Goal: Communication & Community: Answer question/provide support

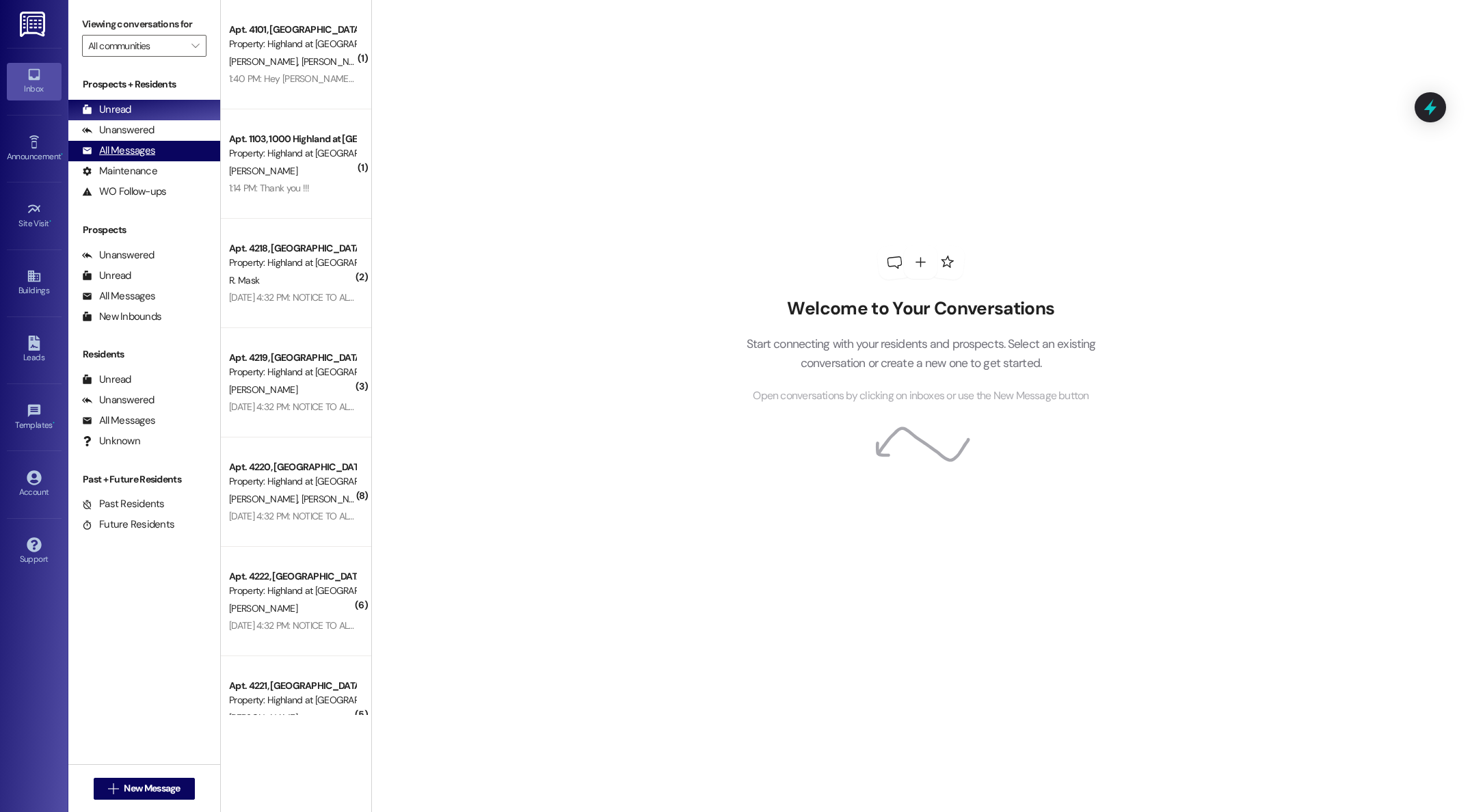
click at [134, 149] on div "All Messages" at bounding box center [118, 150] width 74 height 14
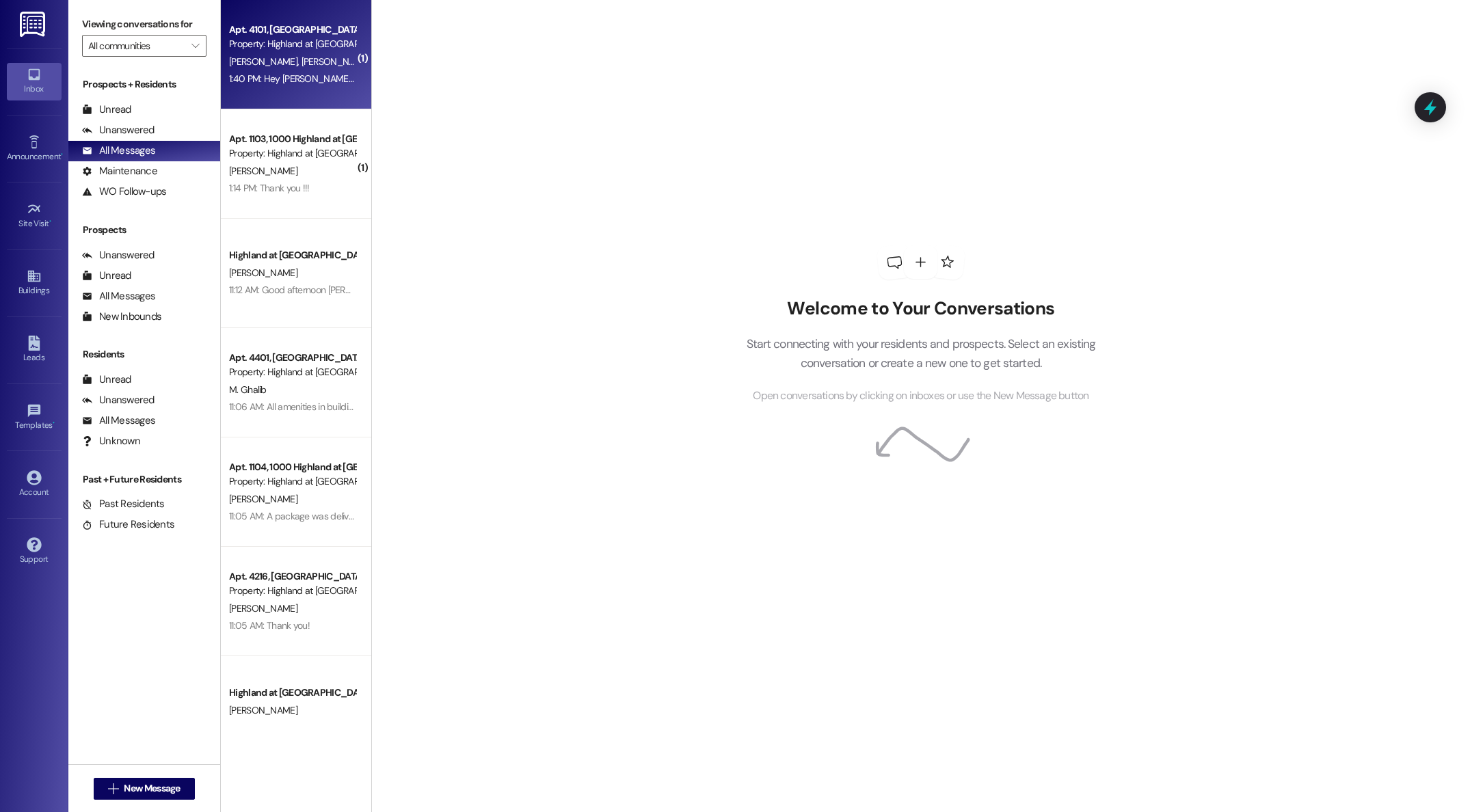
click at [301, 58] on span "[PERSON_NAME]" at bounding box center [334, 61] width 68 height 12
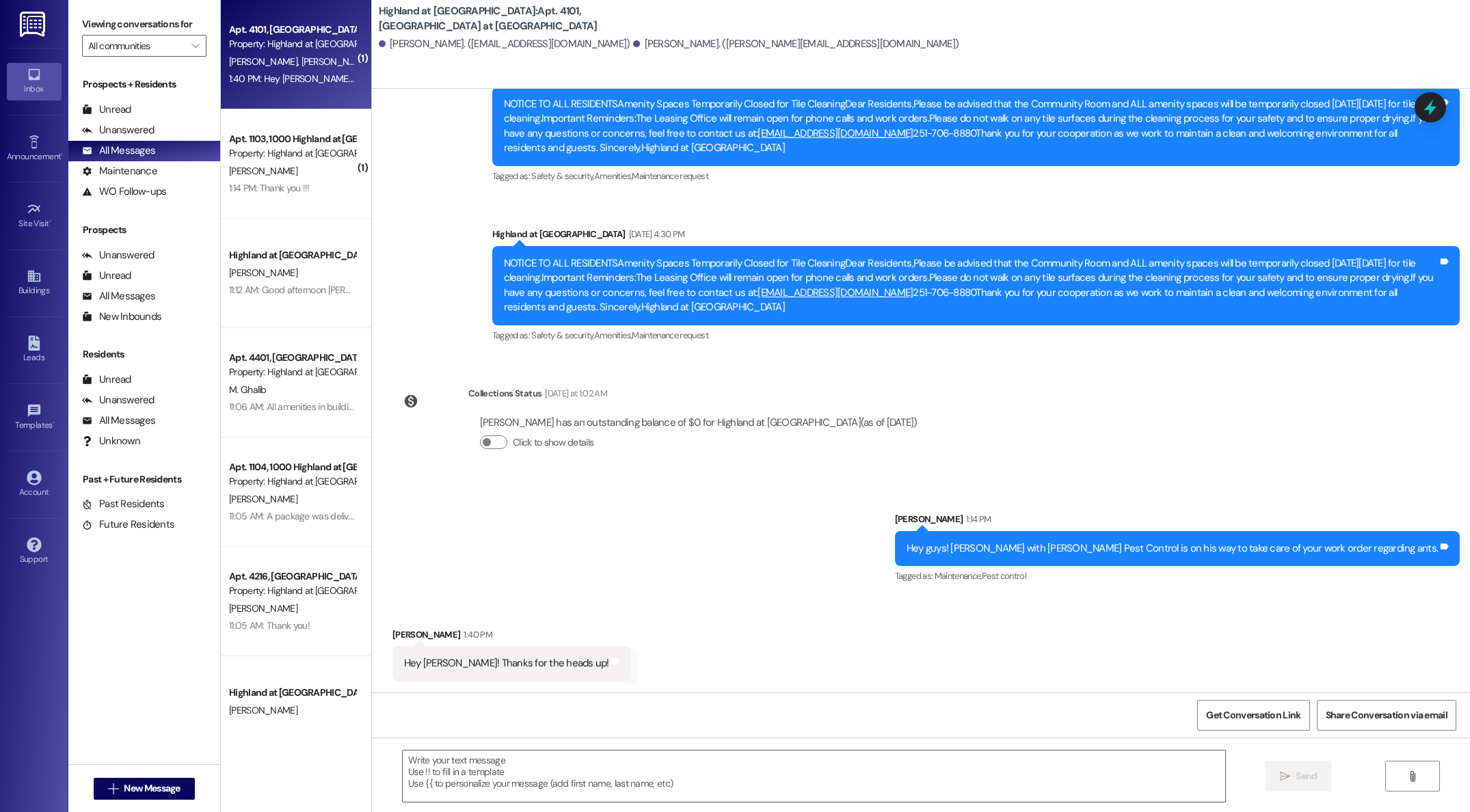
scroll to position [3816, 0]
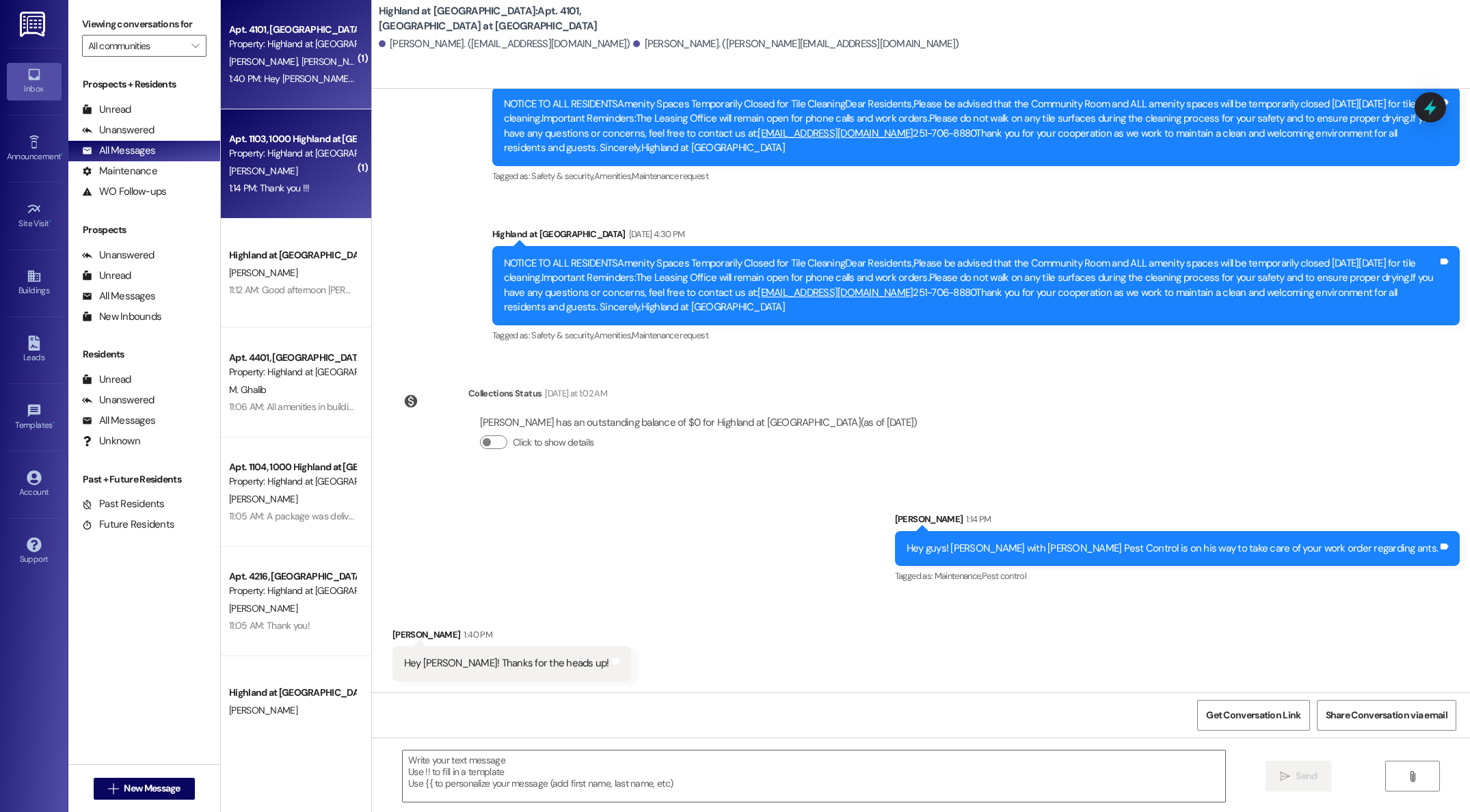
click at [239, 166] on span "[PERSON_NAME]" at bounding box center [263, 170] width 68 height 12
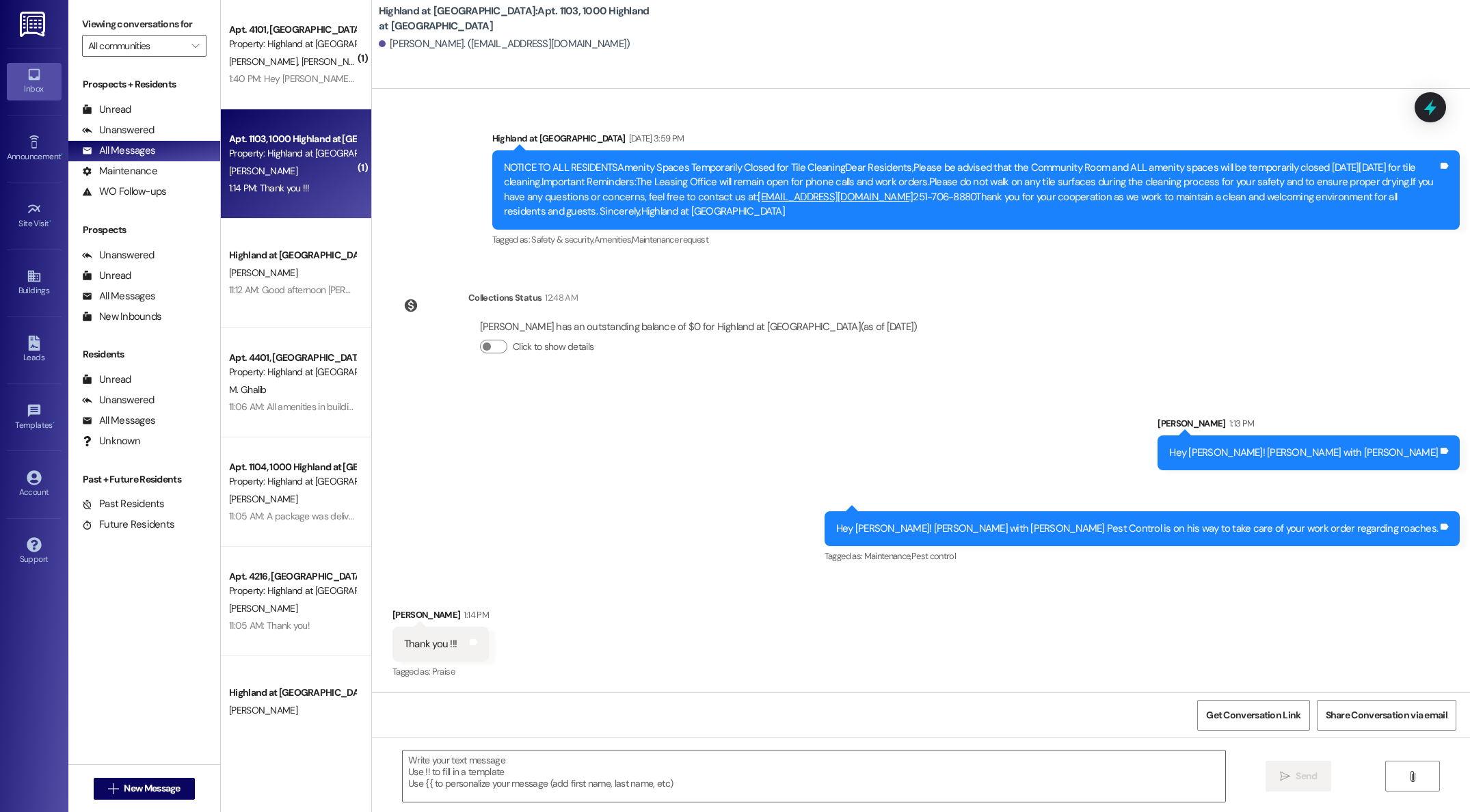
scroll to position [1028, 0]
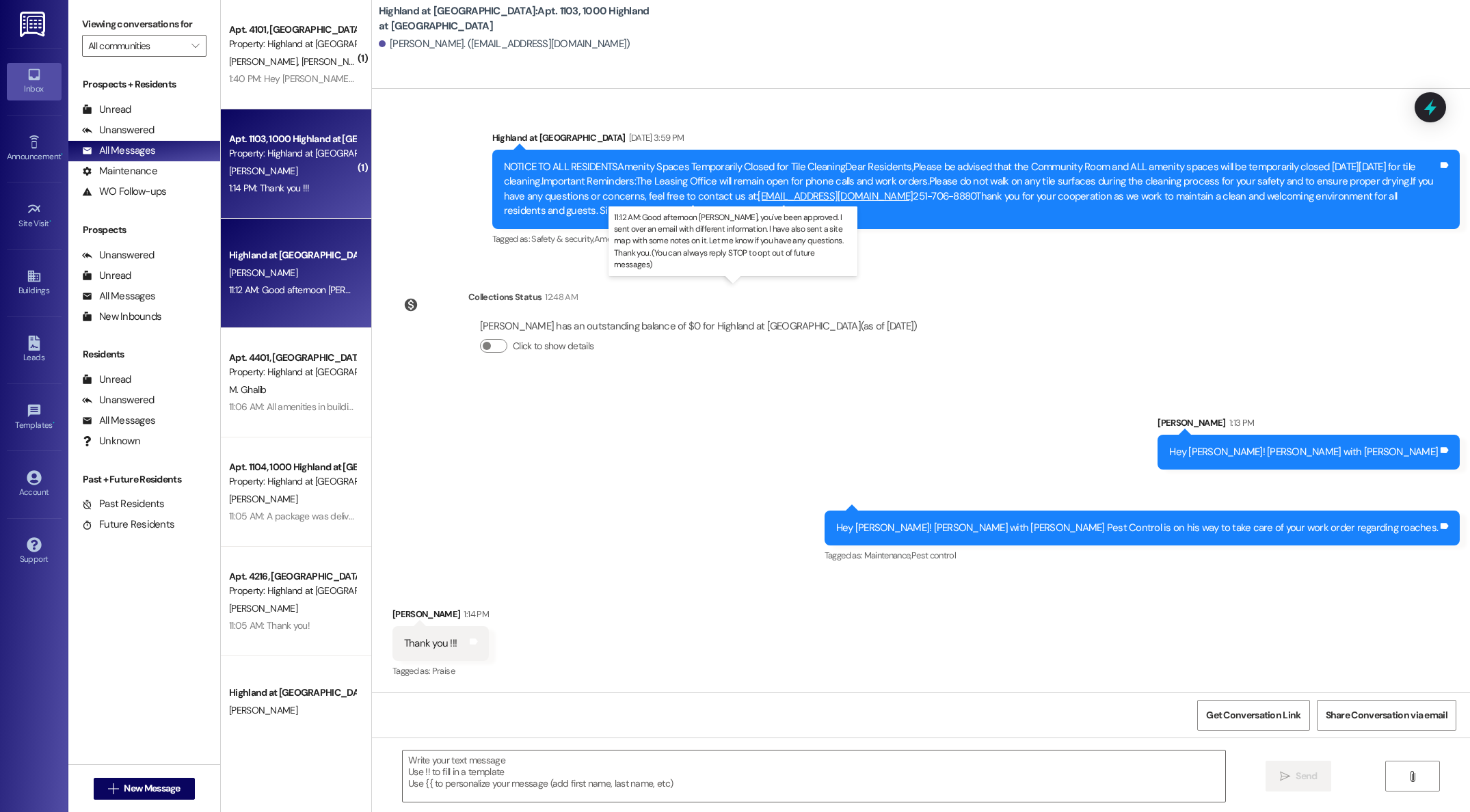
click at [325, 291] on div "11:12 AM: Good afternoon [PERSON_NAME], you've been approved. I sent over an em…" at bounding box center [768, 290] width 1077 height 12
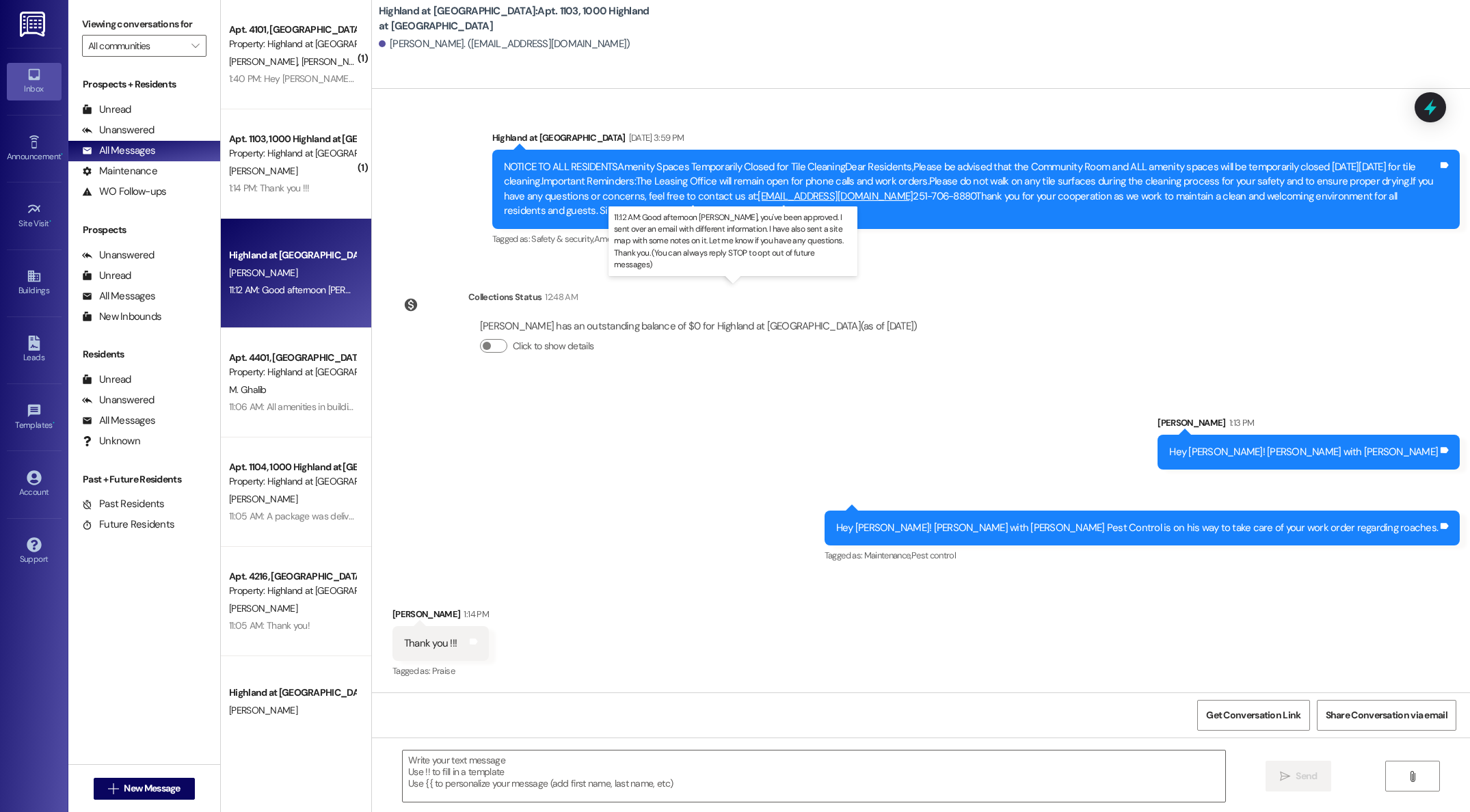
scroll to position [0, 0]
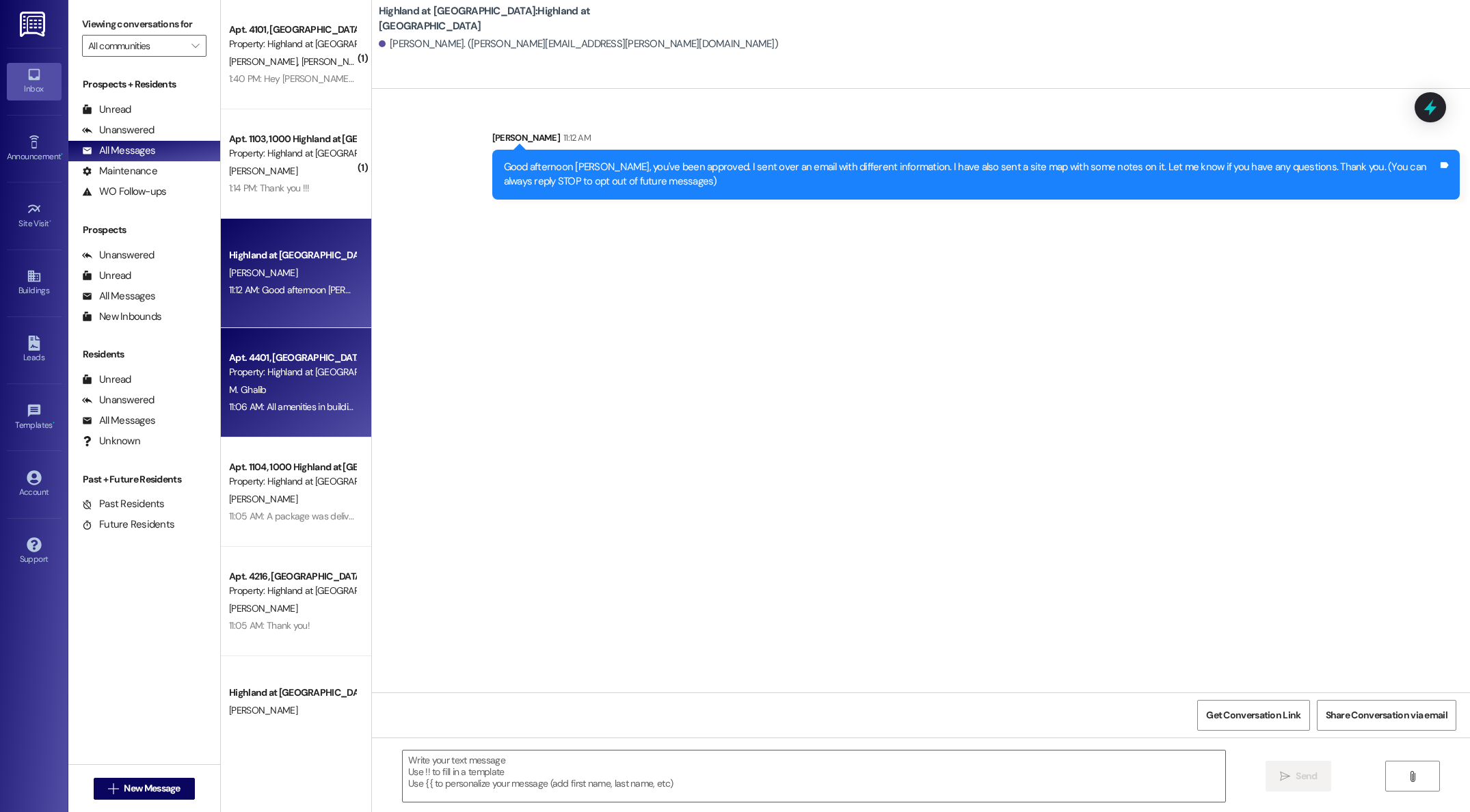
click at [294, 389] on div "M. Ghalib" at bounding box center [292, 389] width 129 height 17
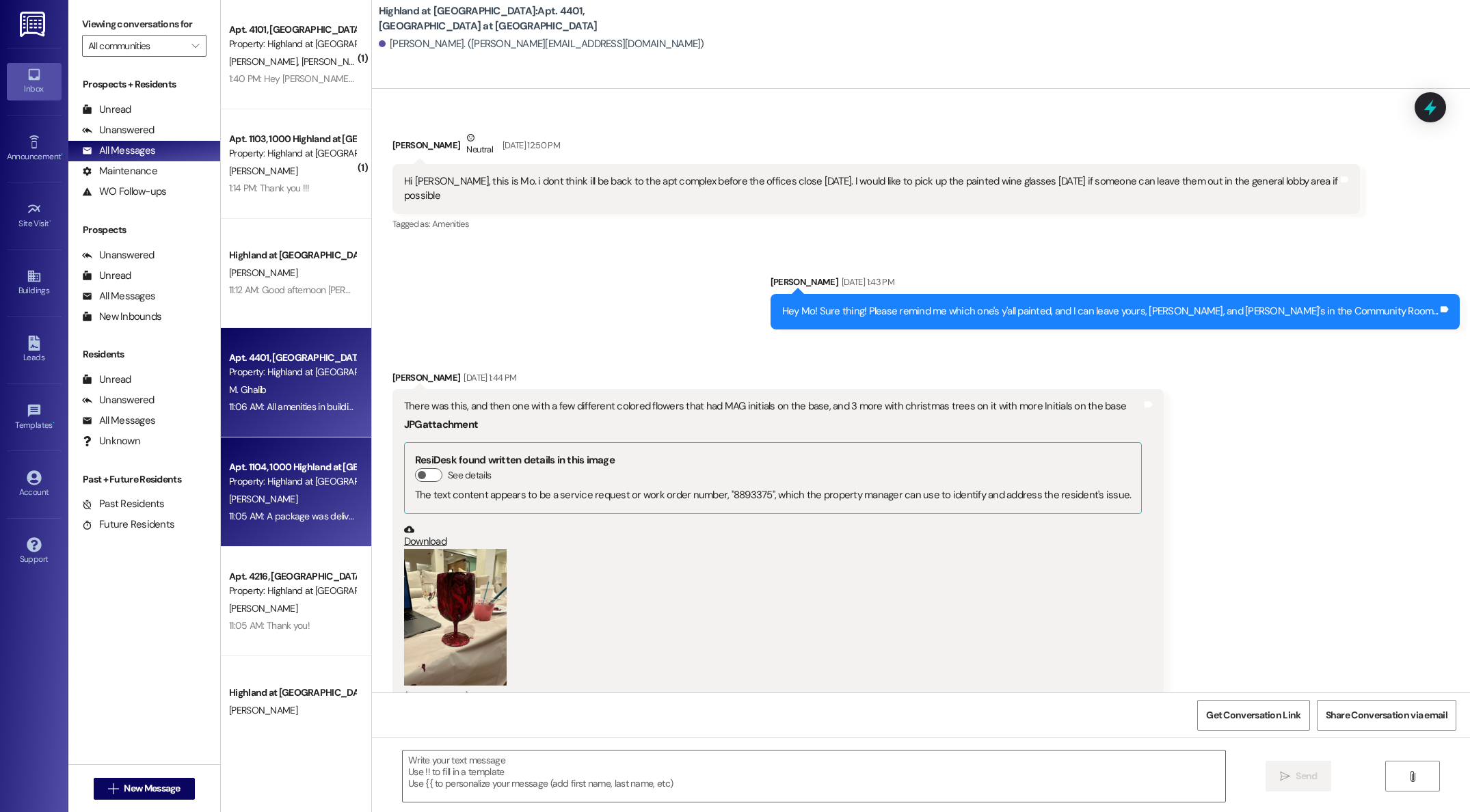
scroll to position [3145, 0]
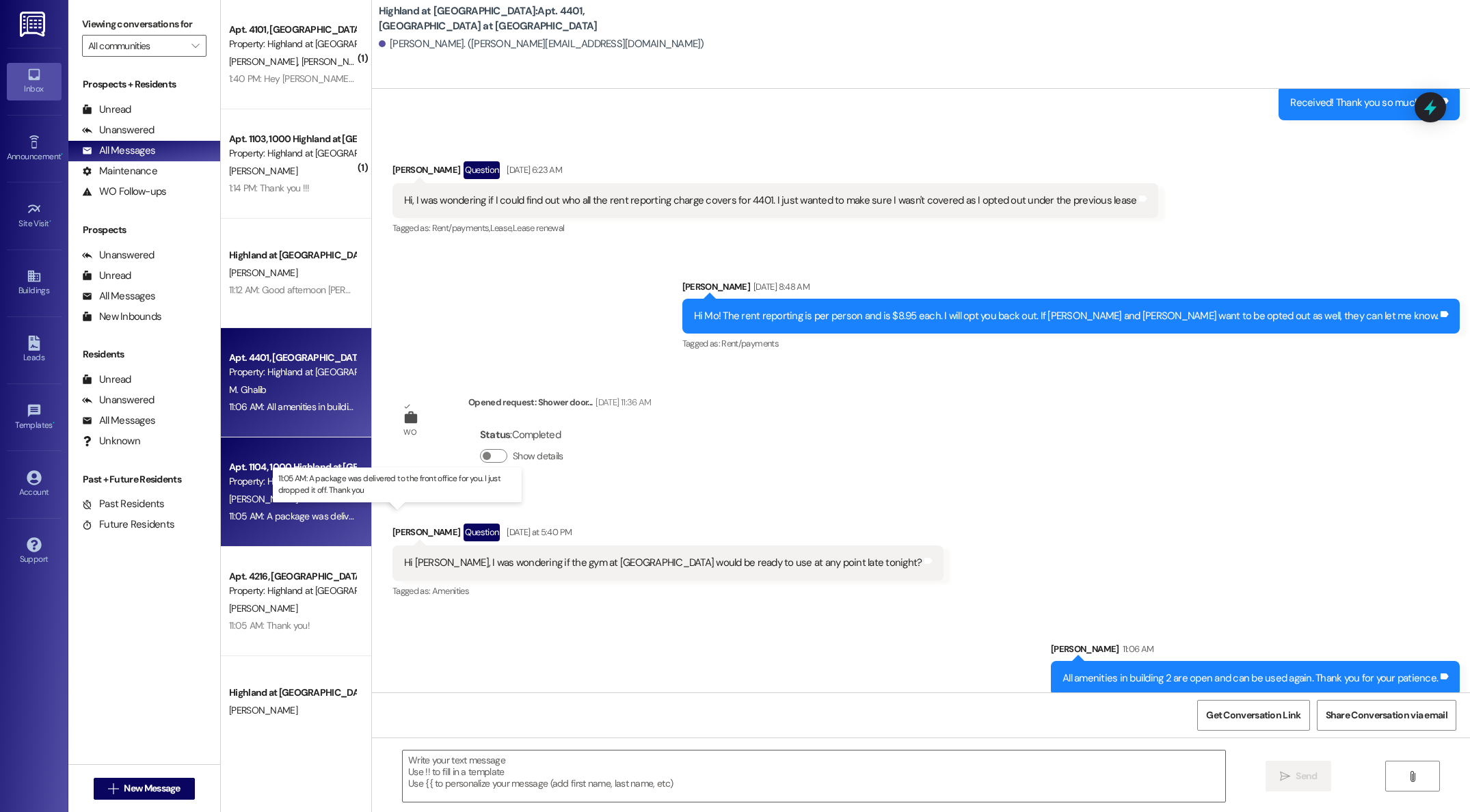
click at [249, 515] on div "( 1 ) Apt. 4101, [GEOGRAPHIC_DATA] at [GEOGRAPHIC_DATA] Property: [GEOGRAPHIC_D…" at bounding box center [295, 358] width 150 height 715
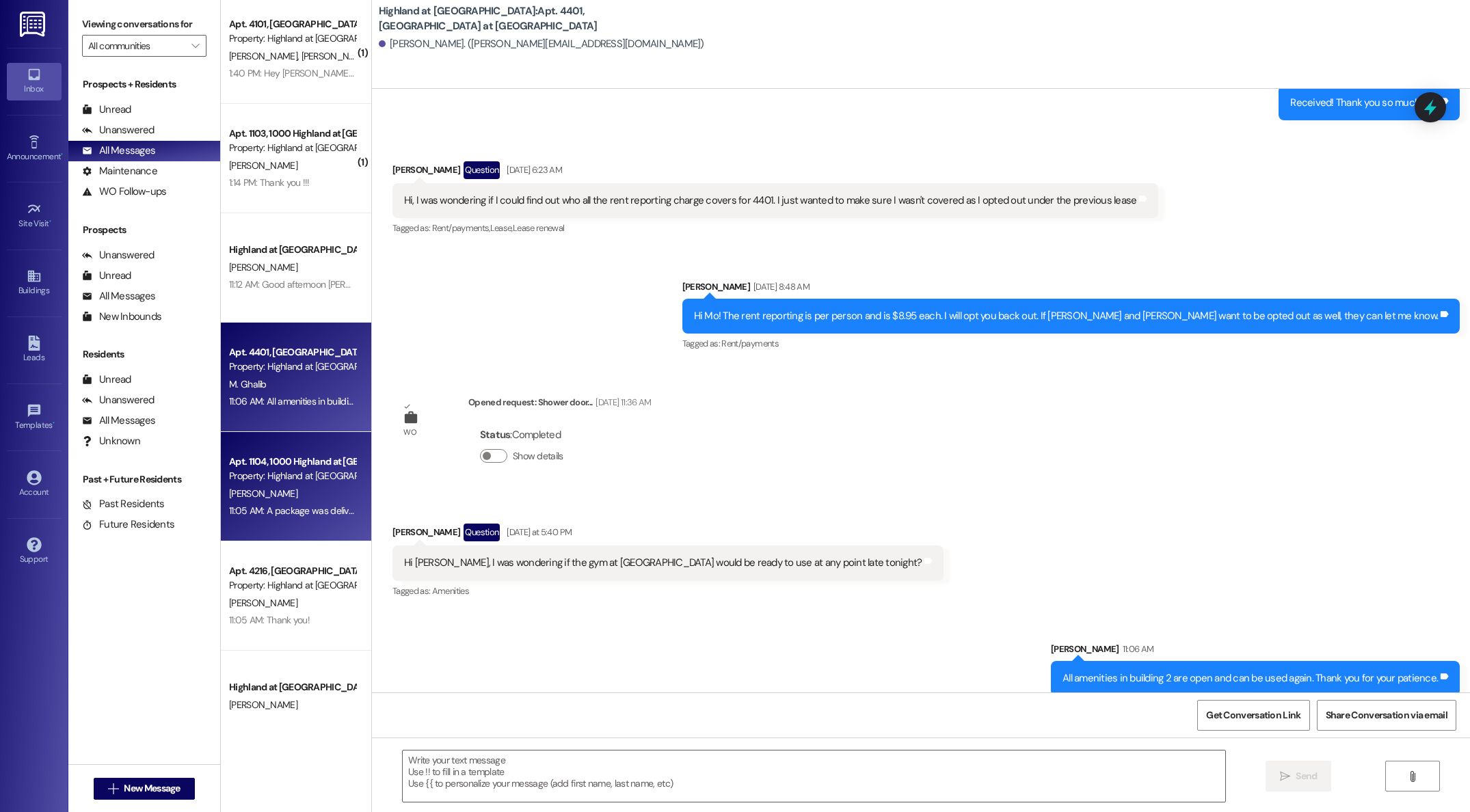
scroll to position [4, 0]
click at [254, 486] on div "( 1 ) Apt. 4101, [GEOGRAPHIC_DATA] at [GEOGRAPHIC_DATA] Property: [GEOGRAPHIC_D…" at bounding box center [295, 358] width 150 height 715
click at [264, 489] on div "( 1 ) Apt. 4101, [GEOGRAPHIC_DATA] at [GEOGRAPHIC_DATA] Property: [GEOGRAPHIC_D…" at bounding box center [295, 358] width 150 height 715
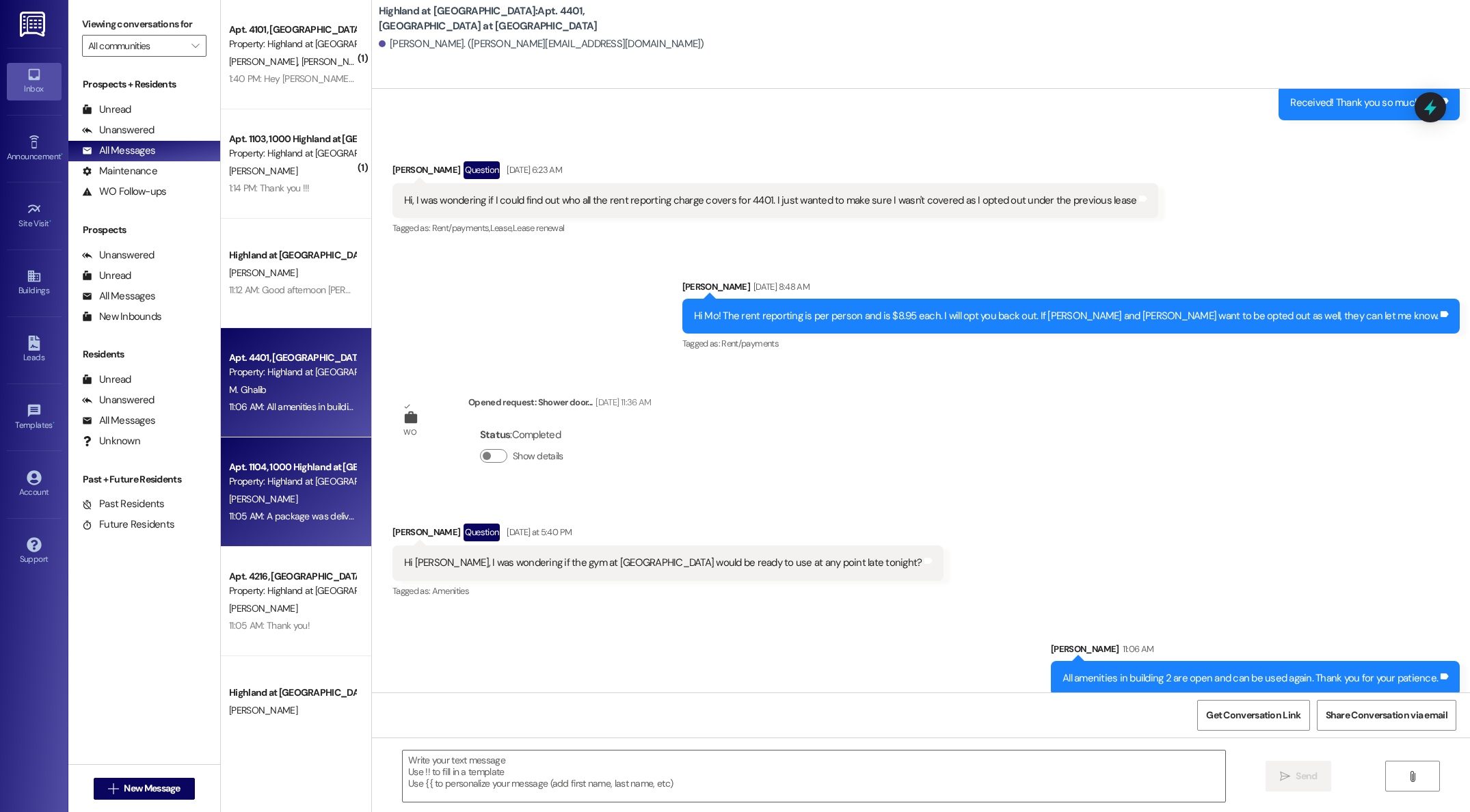
scroll to position [2, 0]
click at [299, 508] on div "( 1 ) Apt. 4101, [GEOGRAPHIC_DATA] at [GEOGRAPHIC_DATA] Property: [GEOGRAPHIC_D…" at bounding box center [295, 358] width 150 height 715
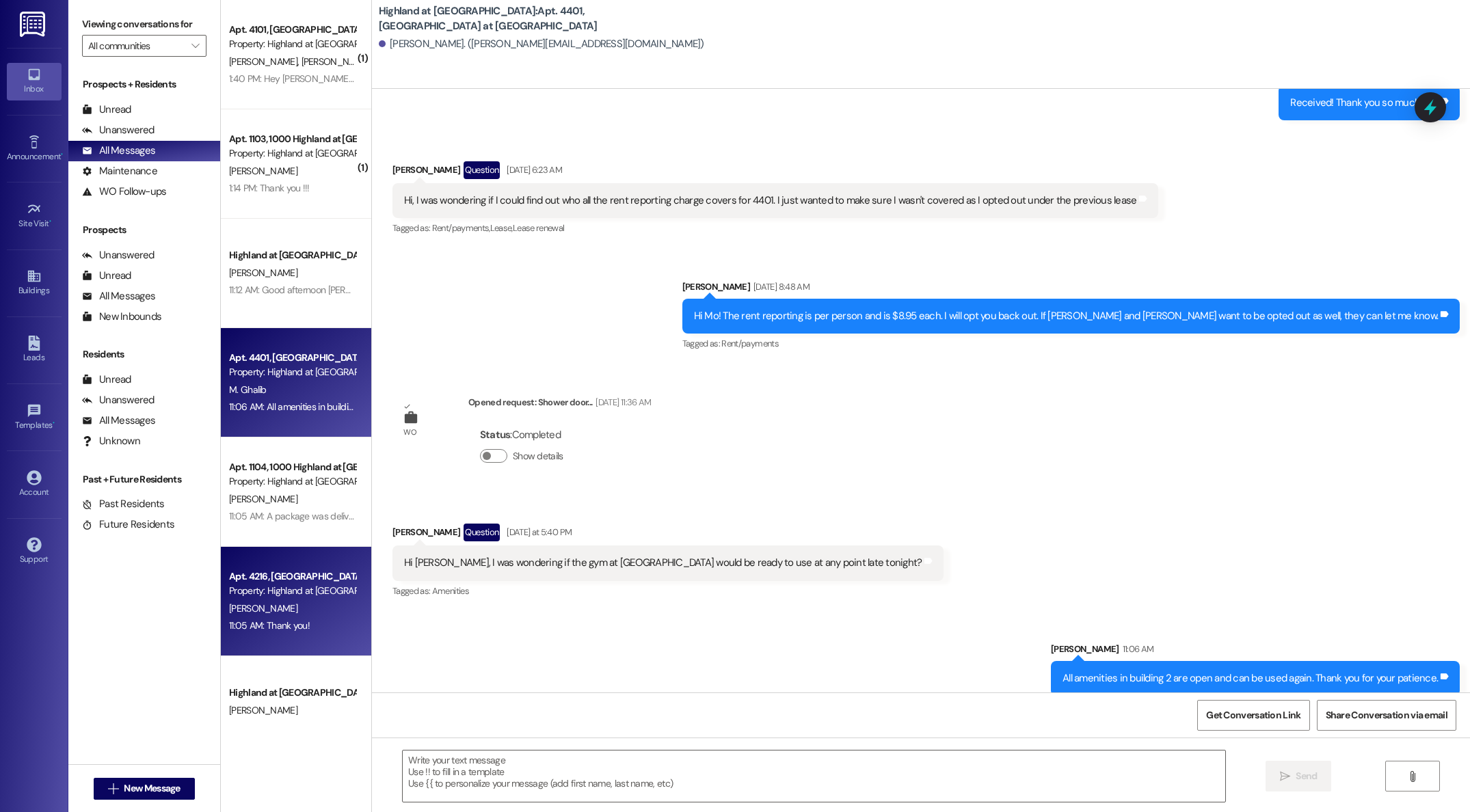
scroll to position [1, 0]
click at [290, 615] on div "( 1 ) Apt. 4101, [GEOGRAPHIC_DATA] at [GEOGRAPHIC_DATA] Property: [GEOGRAPHIC_D…" at bounding box center [295, 358] width 150 height 715
click at [270, 602] on div "[PERSON_NAME]" at bounding box center [292, 607] width 129 height 17
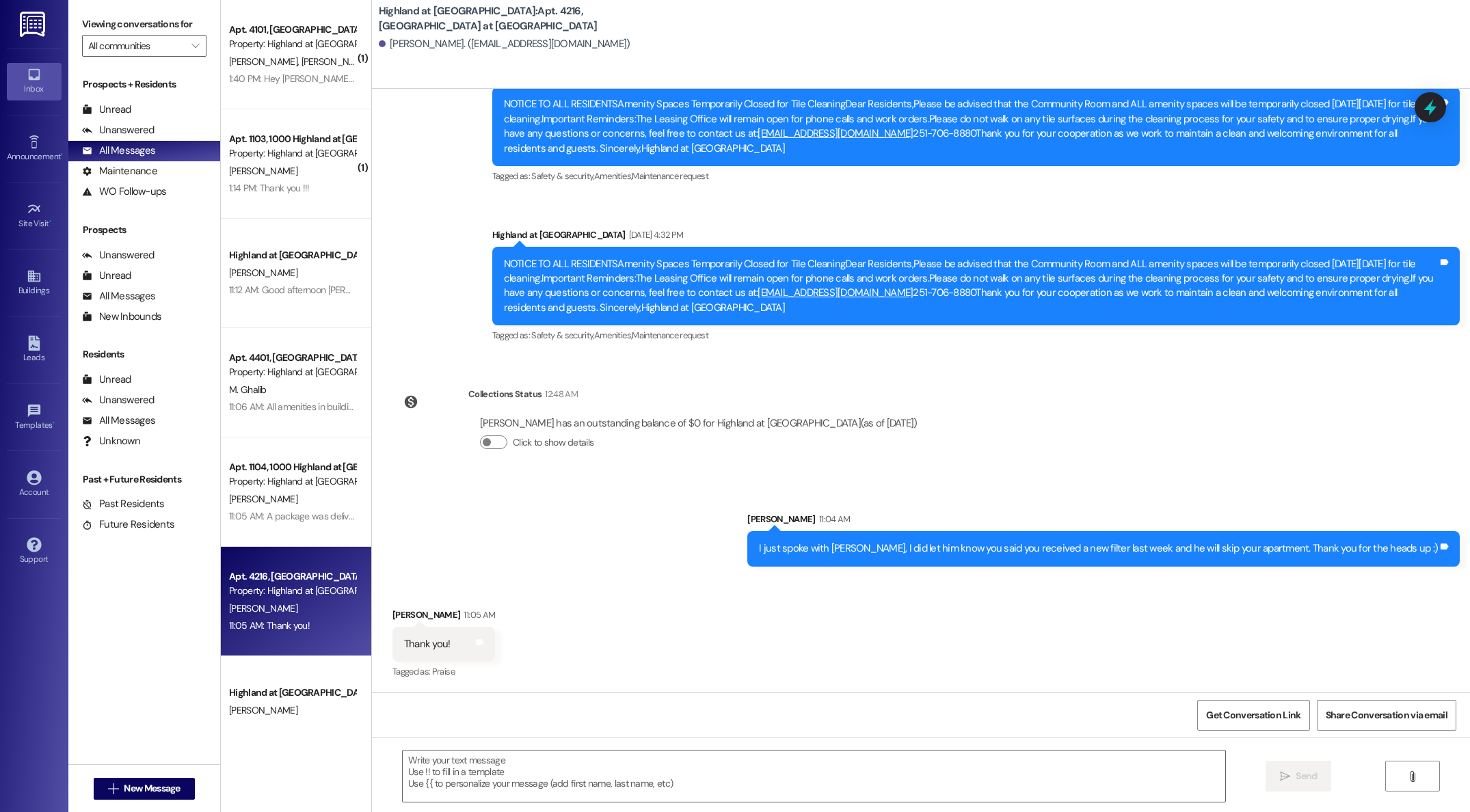
scroll to position [12142, 0]
click at [264, 706] on div "[PERSON_NAME]" at bounding box center [292, 710] width 129 height 17
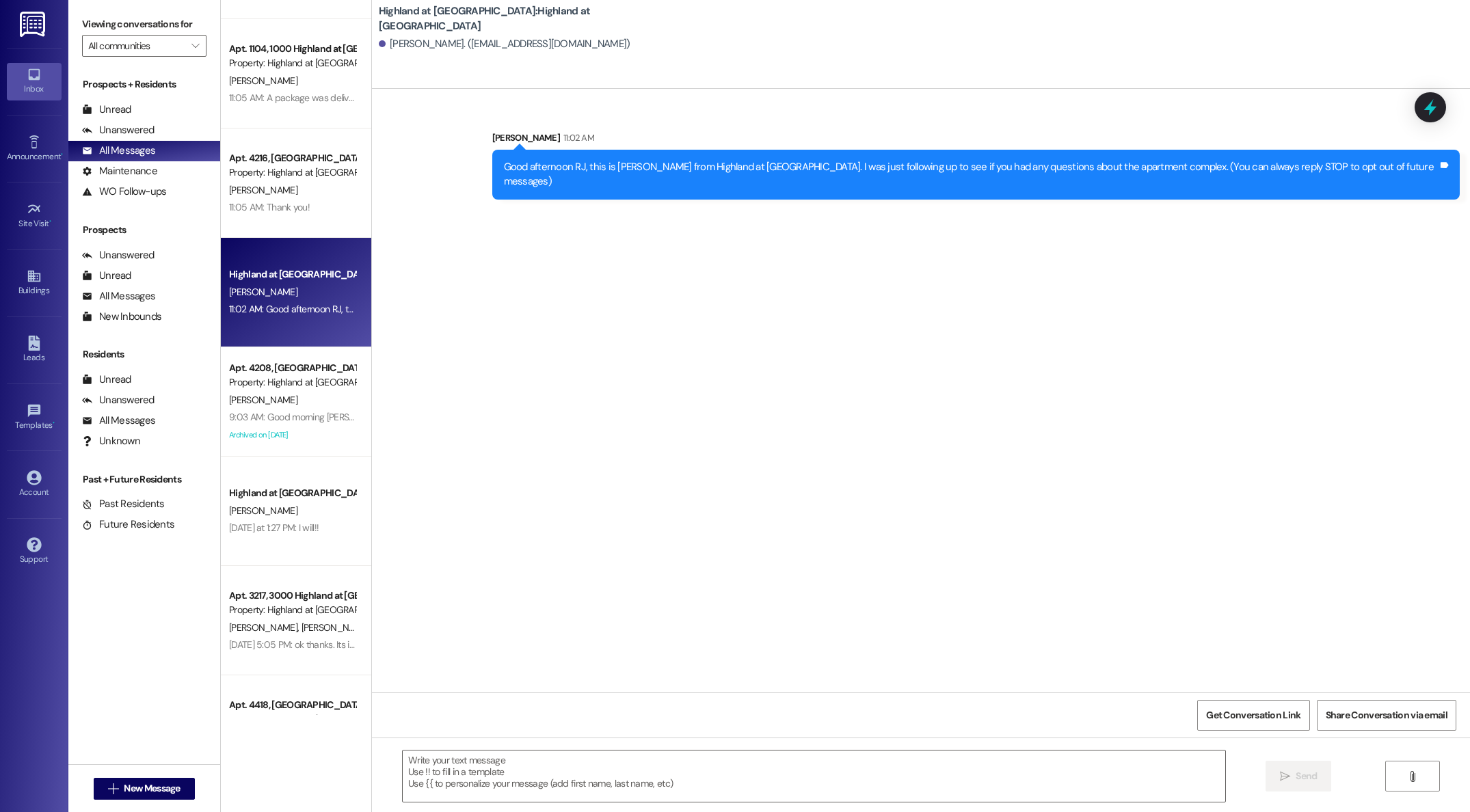
scroll to position [420, 0]
